Goal: Information Seeking & Learning: Learn about a topic

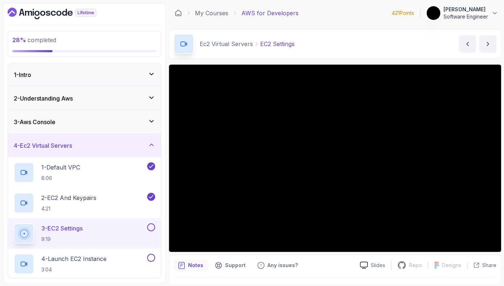
scroll to position [19, 0]
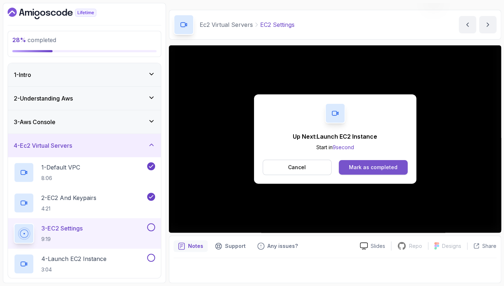
click at [370, 167] on div "Mark as completed" at bounding box center [373, 166] width 49 height 7
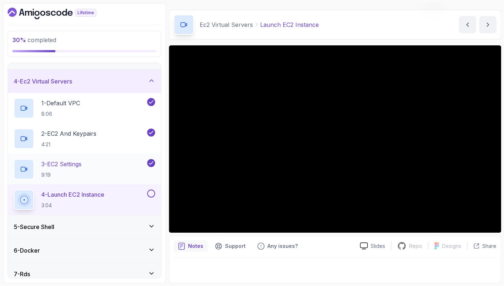
scroll to position [66, 0]
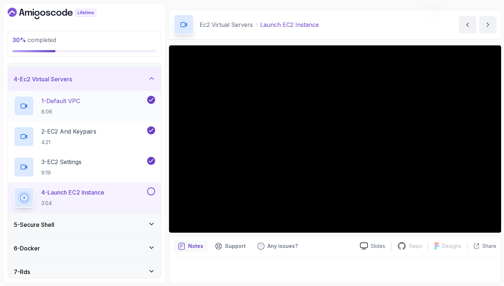
click at [57, 103] on p "1 - Default VPC" at bounding box center [60, 100] width 39 height 9
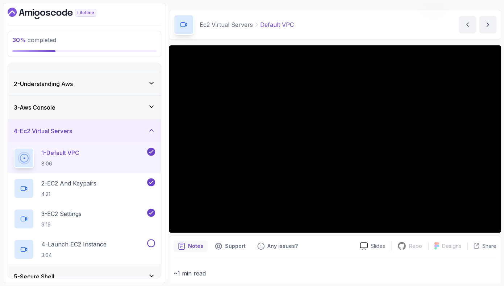
scroll to position [9, 0]
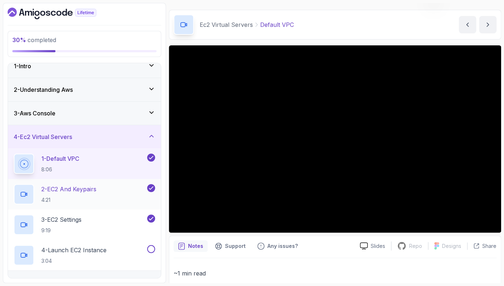
click at [86, 188] on p "2 - EC2 And Keypairs" at bounding box center [68, 188] width 55 height 9
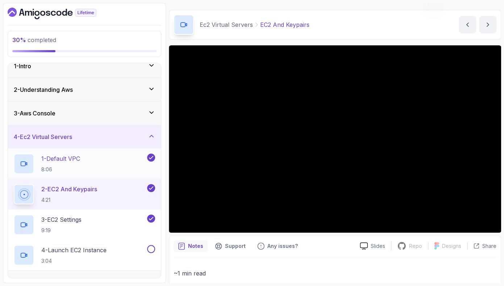
click at [80, 164] on h2 "1 - Default VPC 8:06" at bounding box center [60, 163] width 39 height 19
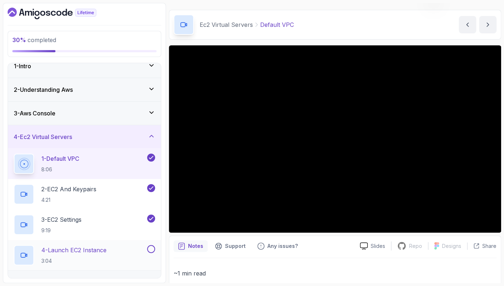
click at [105, 250] on p "4 - Launch EC2 Instance" at bounding box center [73, 249] width 65 height 9
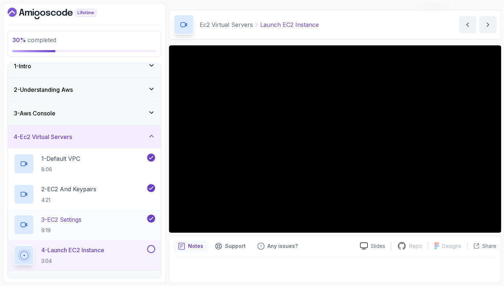
click at [104, 220] on div "3 - EC2 Settings 9:19" at bounding box center [80, 224] width 132 height 20
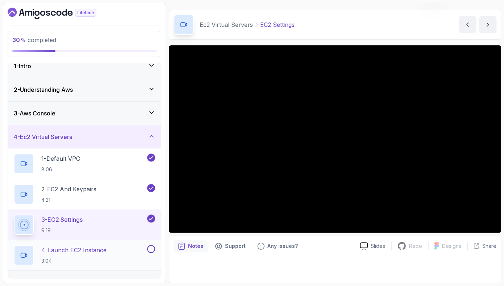
click at [62, 255] on h2 "4 - Launch EC2 Instance 3:04" at bounding box center [73, 254] width 65 height 19
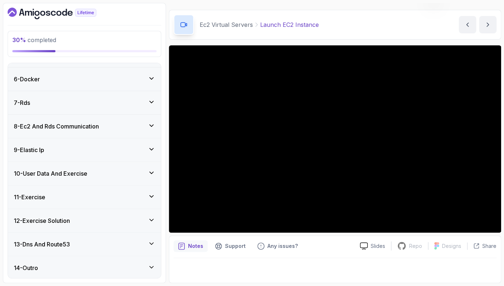
scroll to position [237, 0]
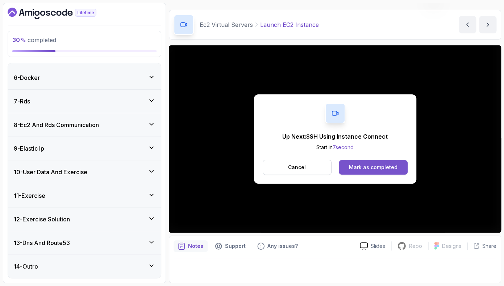
click at [366, 172] on button "Mark as completed" at bounding box center [373, 167] width 68 height 14
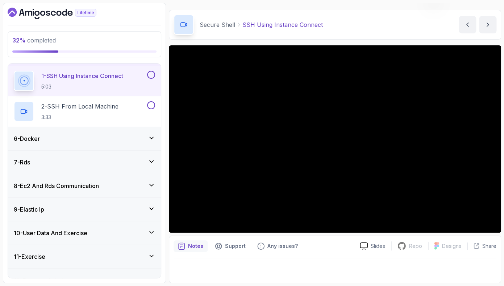
scroll to position [18, 0]
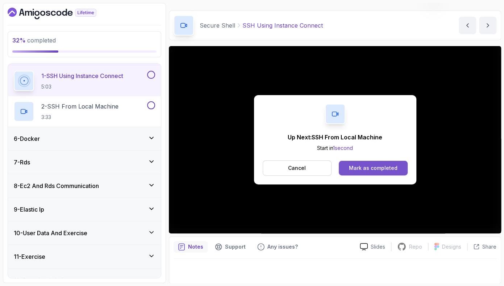
click at [366, 169] on div "Mark as completed" at bounding box center [373, 167] width 49 height 7
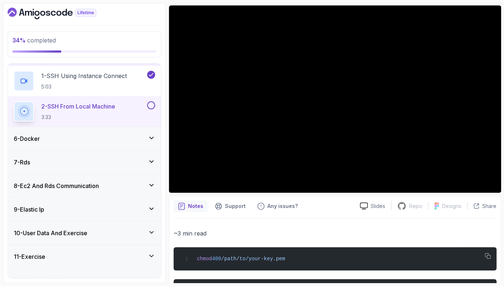
scroll to position [58, 0]
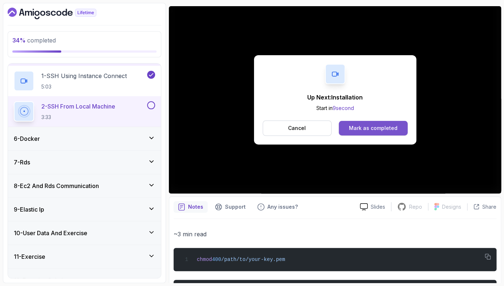
click at [365, 128] on div "Mark as completed" at bounding box center [373, 127] width 49 height 7
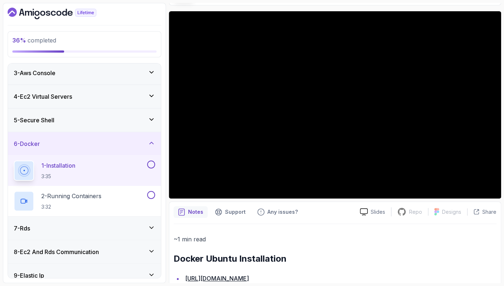
scroll to position [53, 0]
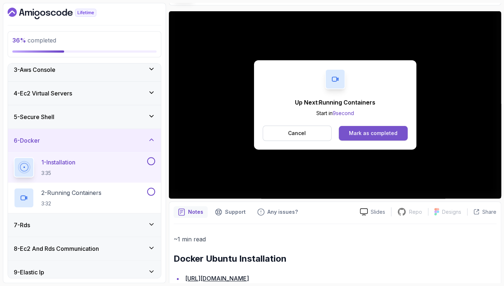
click at [392, 132] on div "Mark as completed" at bounding box center [373, 132] width 49 height 7
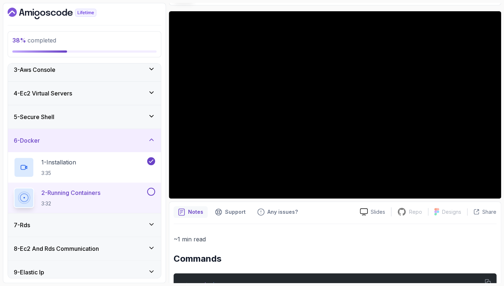
scroll to position [109, 0]
